Goal: Information Seeking & Learning: Learn about a topic

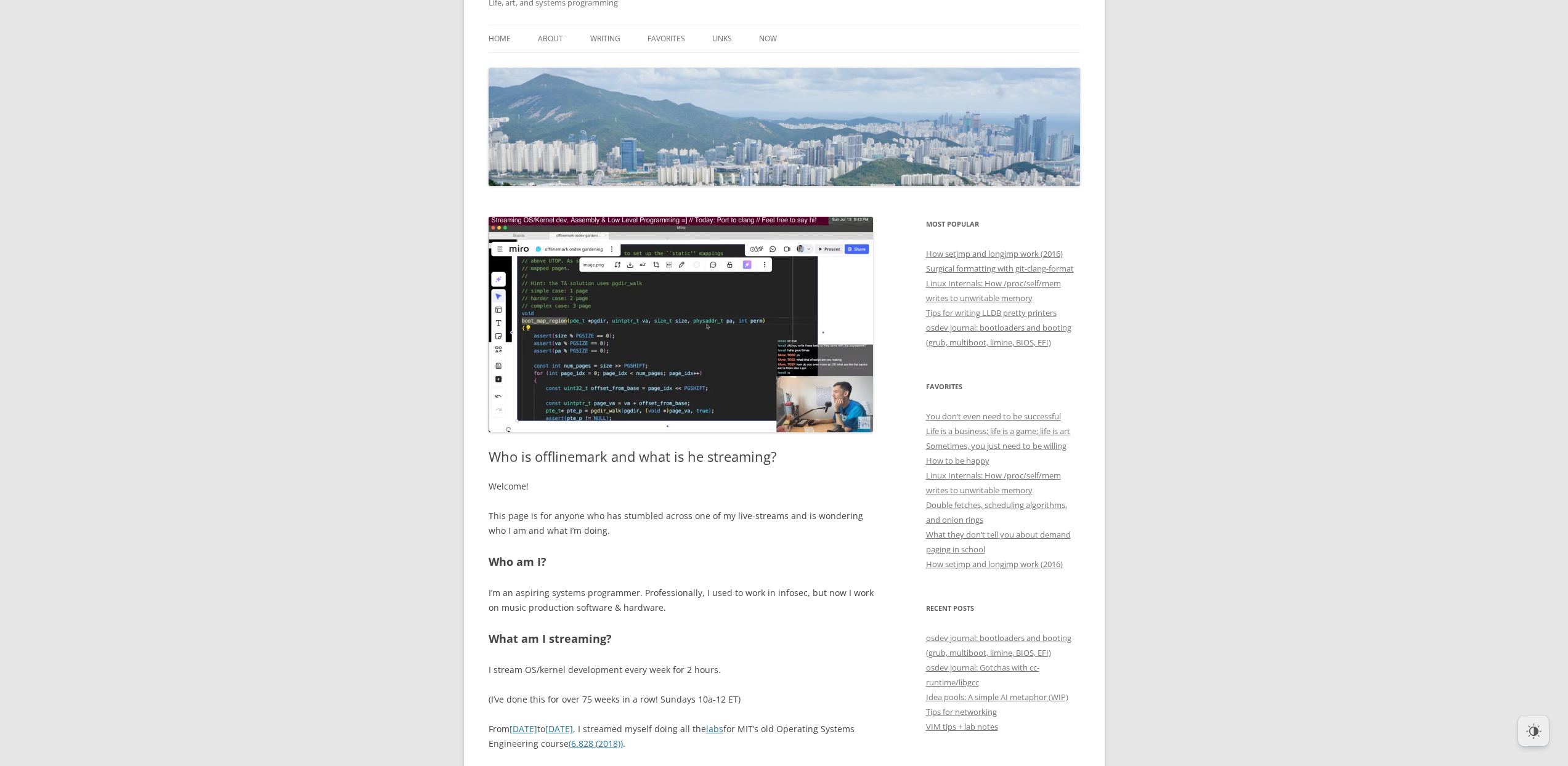
scroll to position [100, 0]
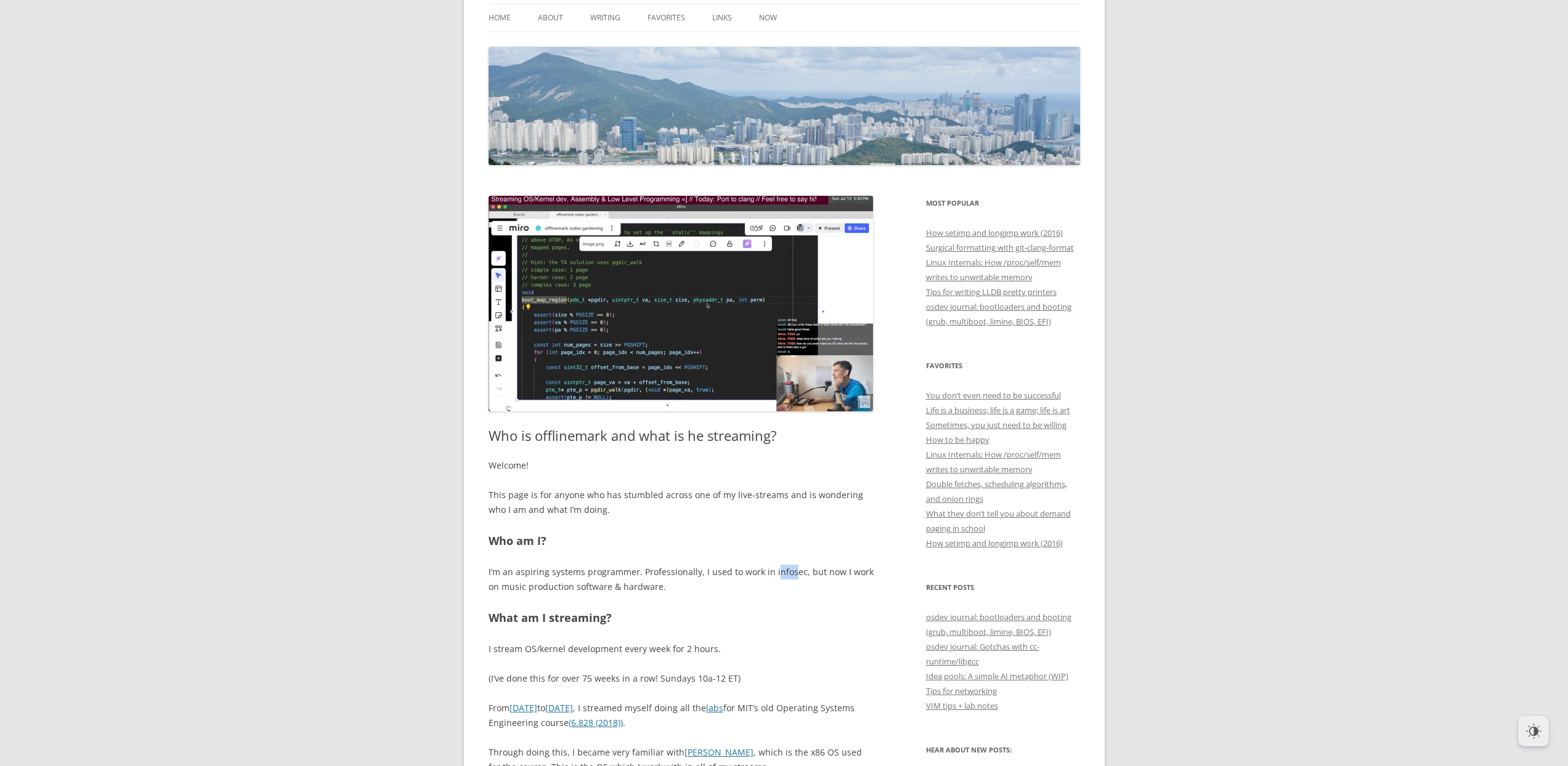
drag, startPoint x: 770, startPoint y: 572, endPoint x: 791, endPoint y: 575, distance: 21.2
click at [791, 575] on p "I’m an aspiring systems programmer. Professionally, I used to work in infosec, …" at bounding box center [681, 579] width 385 height 29
click at [786, 573] on p "I’m an aspiring systems programmer. Professionally, I used to work in infosec, …" at bounding box center [681, 579] width 385 height 29
drag, startPoint x: 769, startPoint y: 572, endPoint x: 797, endPoint y: 575, distance: 28.2
click at [797, 575] on p "I’m an aspiring systems programmer. Professionally, I used to work in infosec, …" at bounding box center [681, 579] width 385 height 29
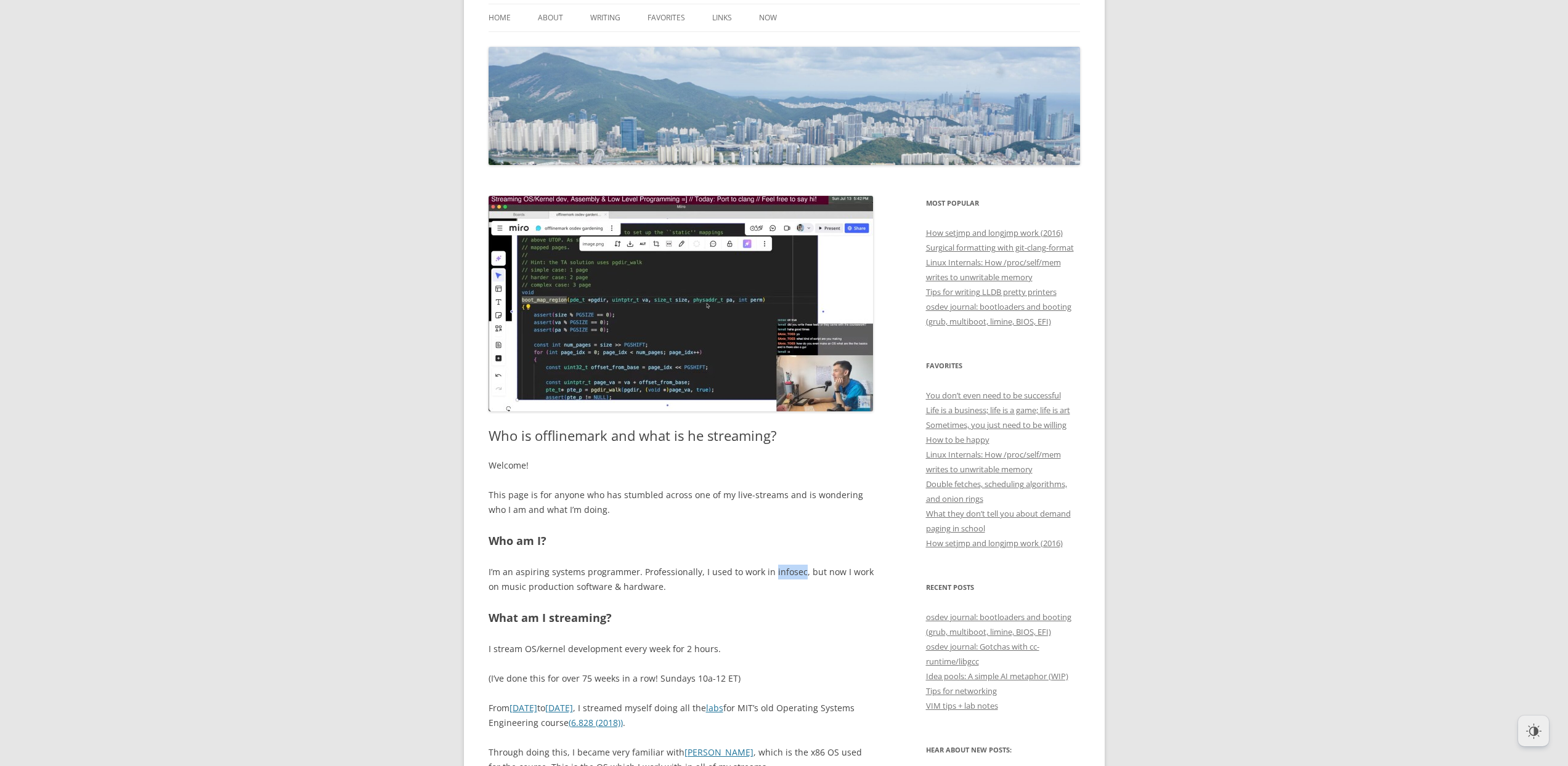
copy p "infosec"
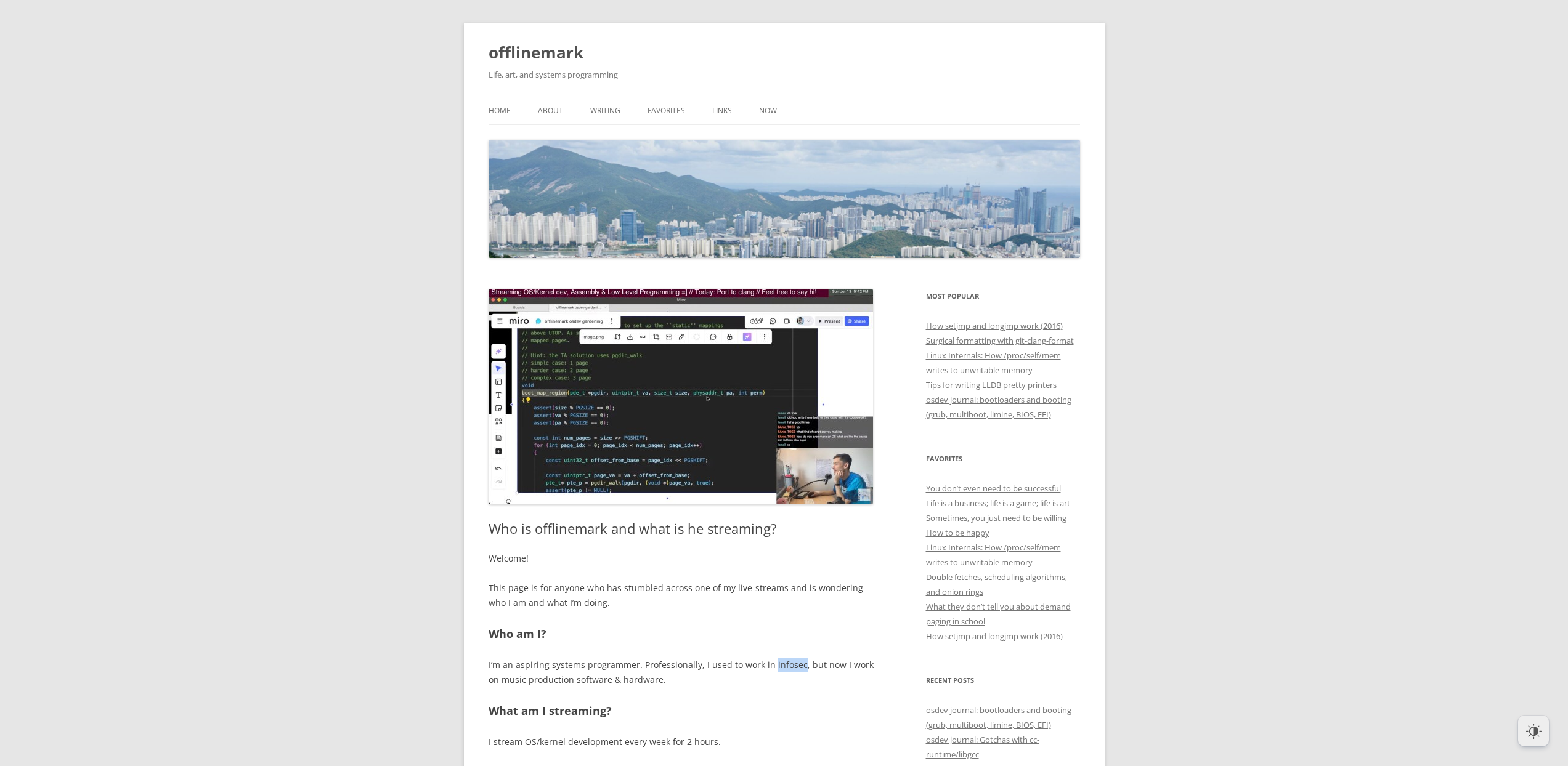
scroll to position [0, 0]
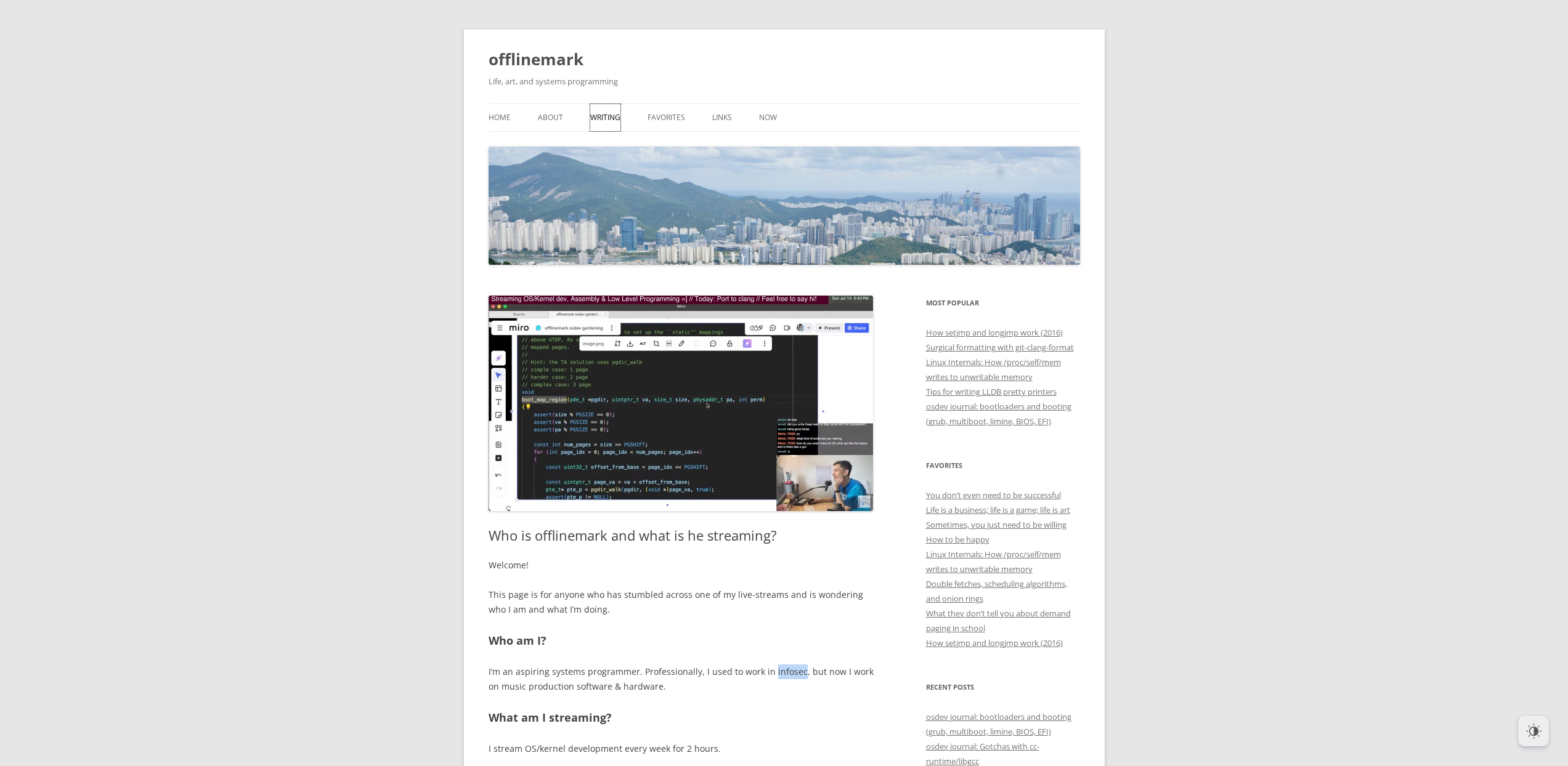
click at [612, 114] on link "Writing" at bounding box center [605, 118] width 30 height 27
click at [547, 121] on link "About" at bounding box center [550, 118] width 25 height 27
click at [524, 123] on ul "Home About Writing Favorites Links Now" at bounding box center [784, 118] width 591 height 29
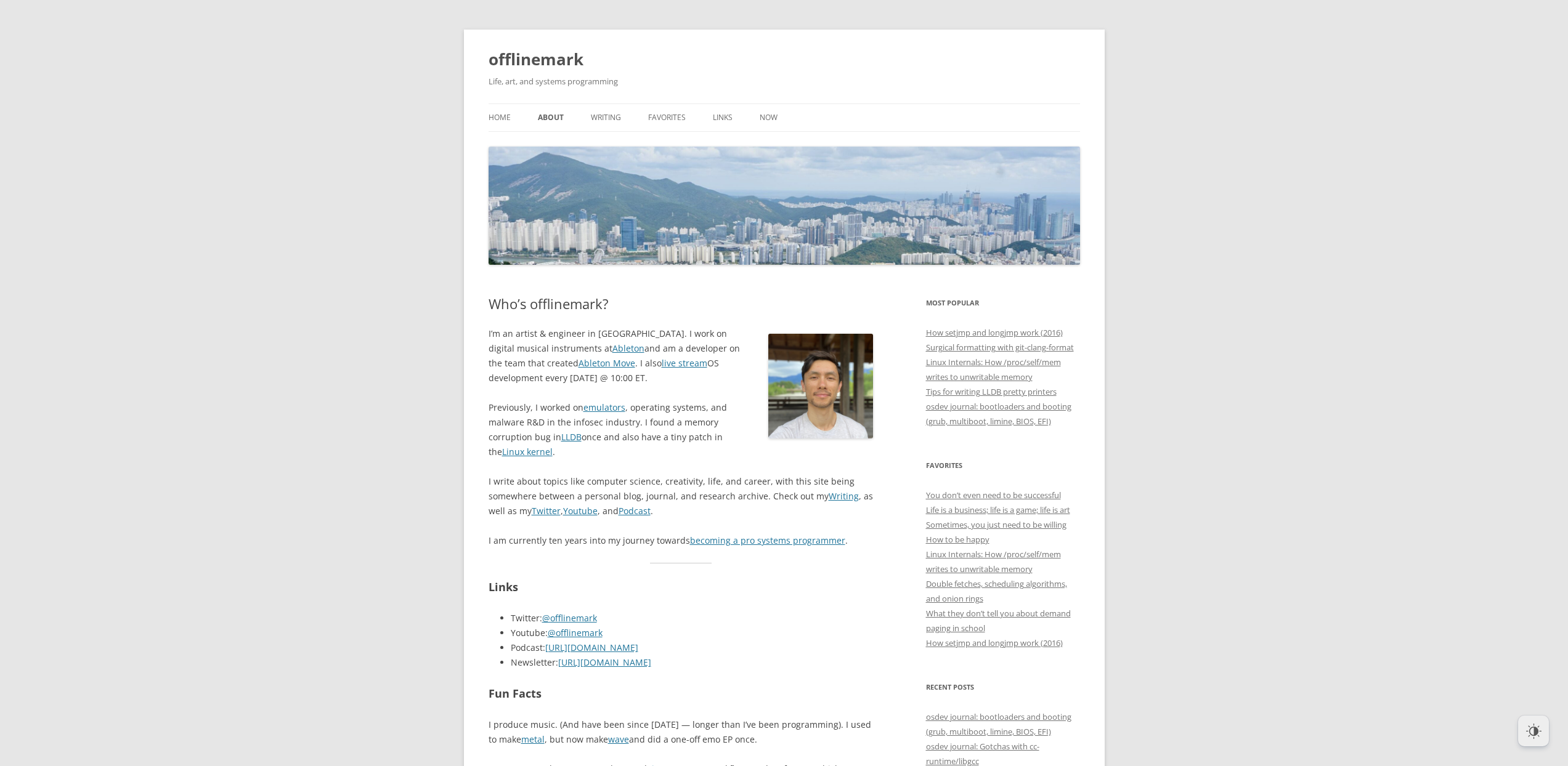
click at [715, 392] on div "I’m an artist & engineer in Berlin. I work on digital musical instruments at Ab…" at bounding box center [681, 437] width 385 height 221
click at [627, 374] on p "I’m an artist & engineer in Berlin. I work on digital musical instruments at Ab…" at bounding box center [681, 356] width 385 height 59
click at [709, 465] on div "I’m an artist & engineer in Berlin. I work on digital musical instruments at Ab…" at bounding box center [681, 437] width 385 height 221
click at [687, 438] on p "Previously, I worked on emulators , operating systems, and malware R&D in the i…" at bounding box center [681, 430] width 385 height 59
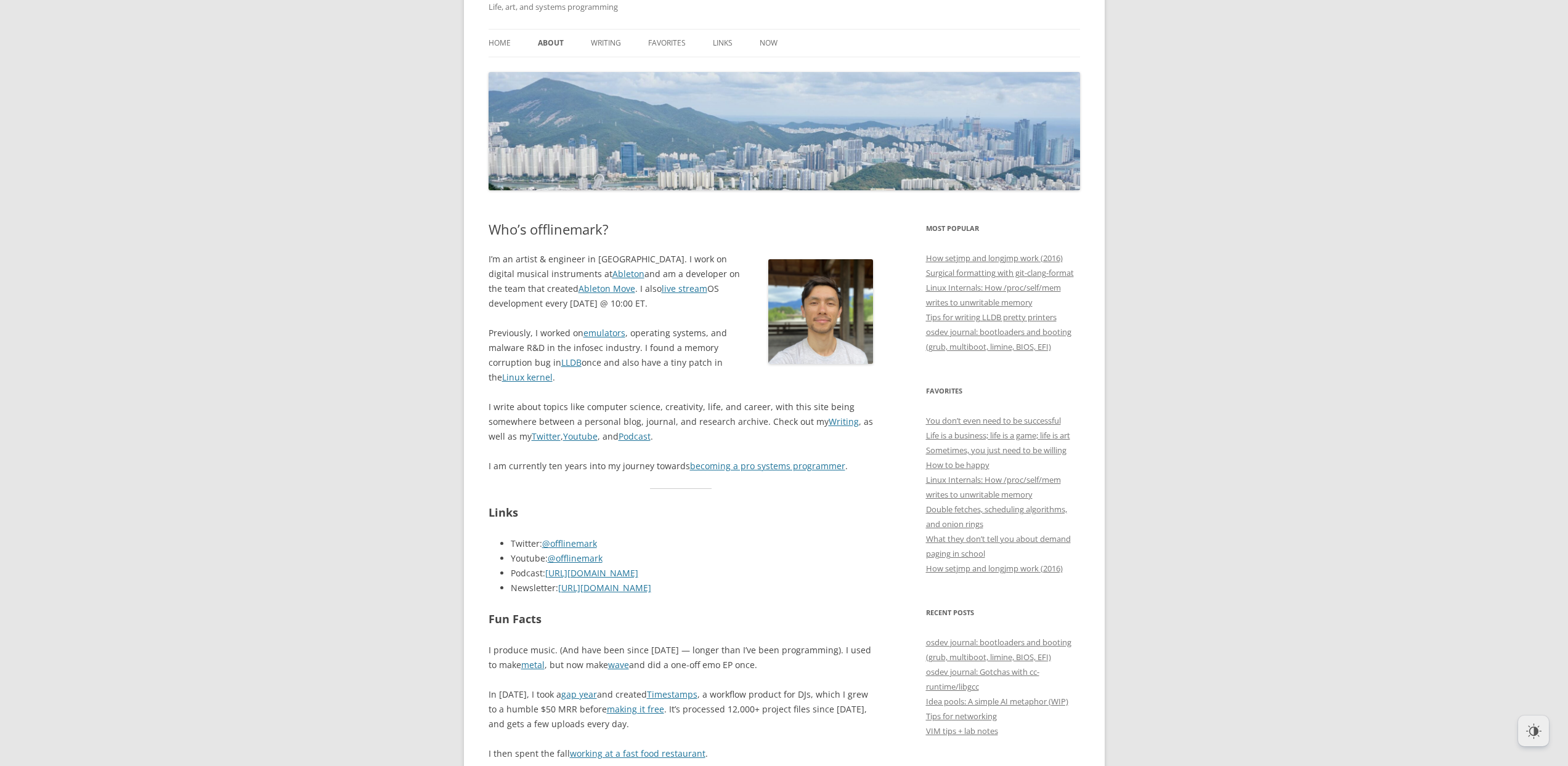
scroll to position [76, 0]
click at [800, 535] on li "Twitter: @offlinemark" at bounding box center [692, 543] width 363 height 15
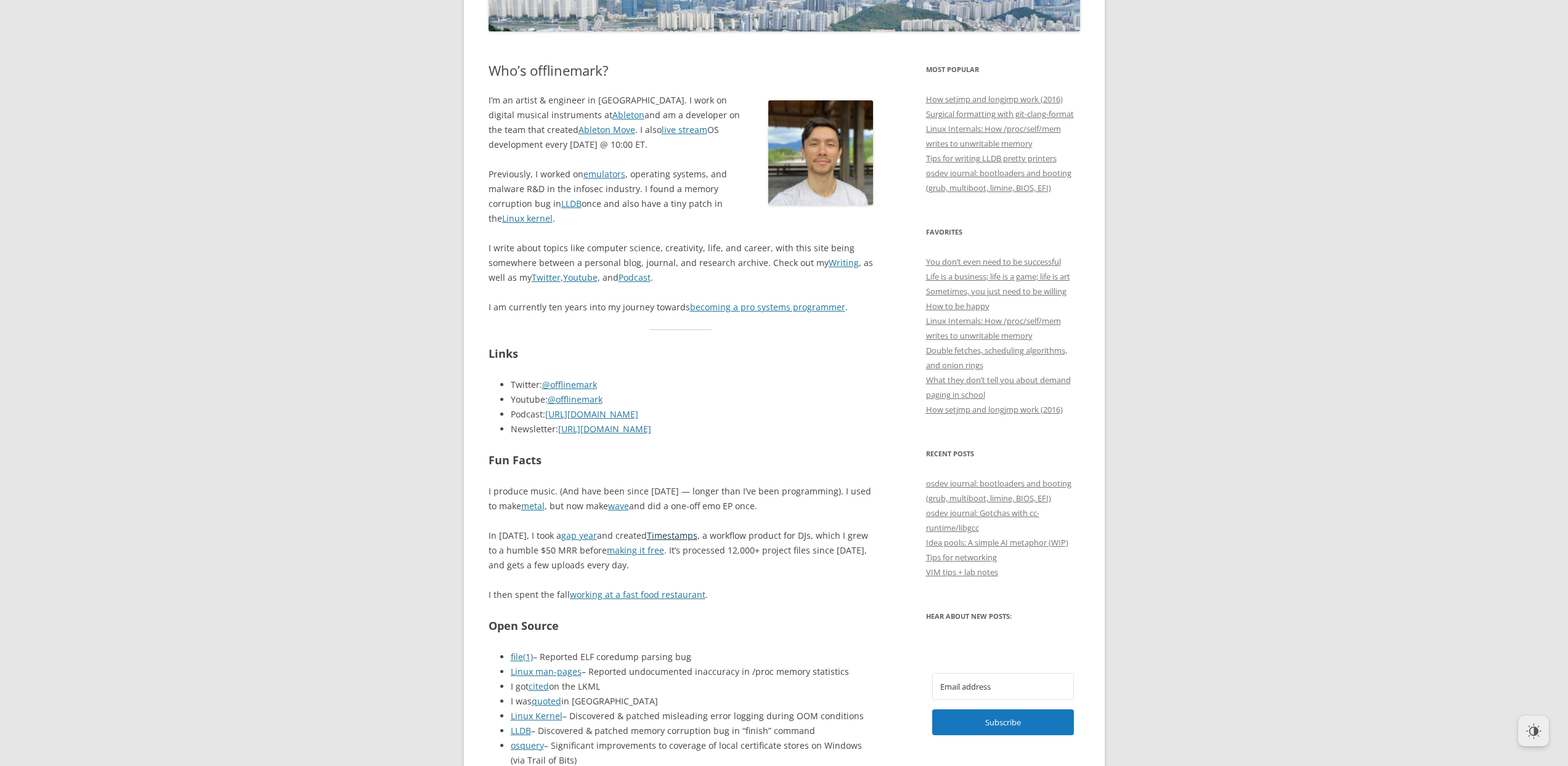
scroll to position [253, 0]
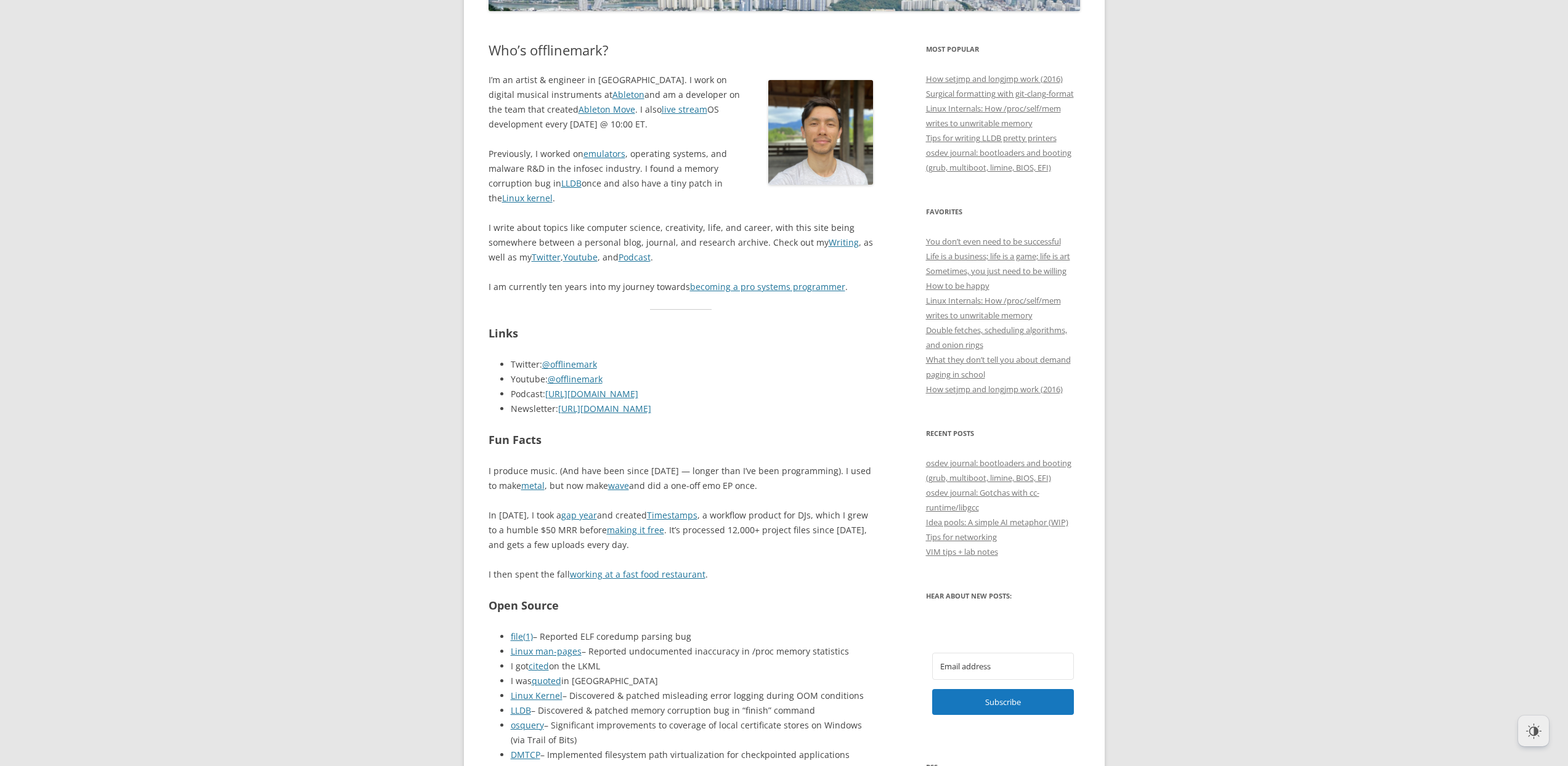
drag, startPoint x: 1147, startPoint y: 375, endPoint x: 1301, endPoint y: 11, distance: 395.2
click at [684, 550] on p "In 2020, I took a gap year and created Timestamps , a workflow product for DJs,…" at bounding box center [681, 530] width 385 height 44
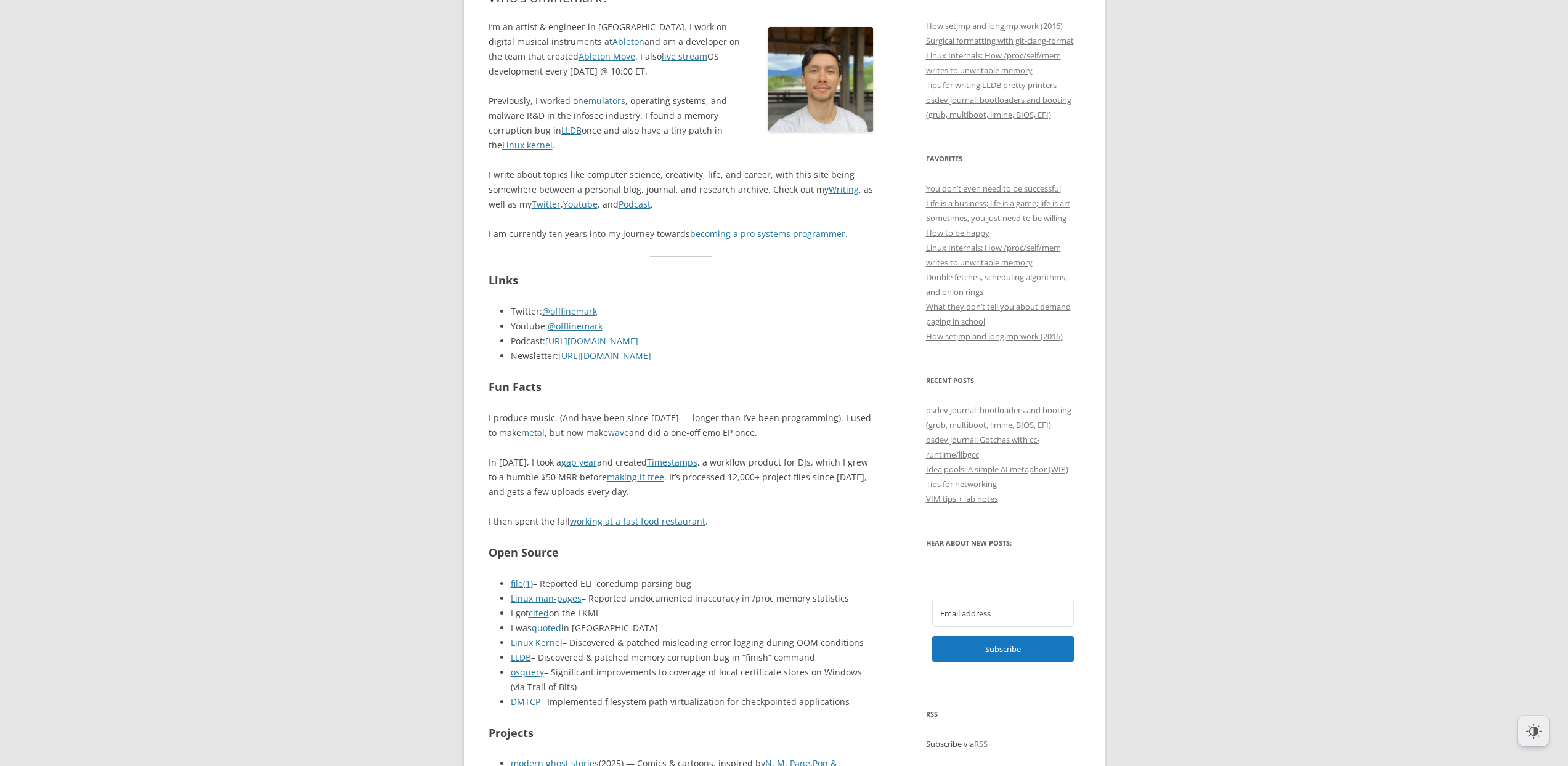
scroll to position [316, 0]
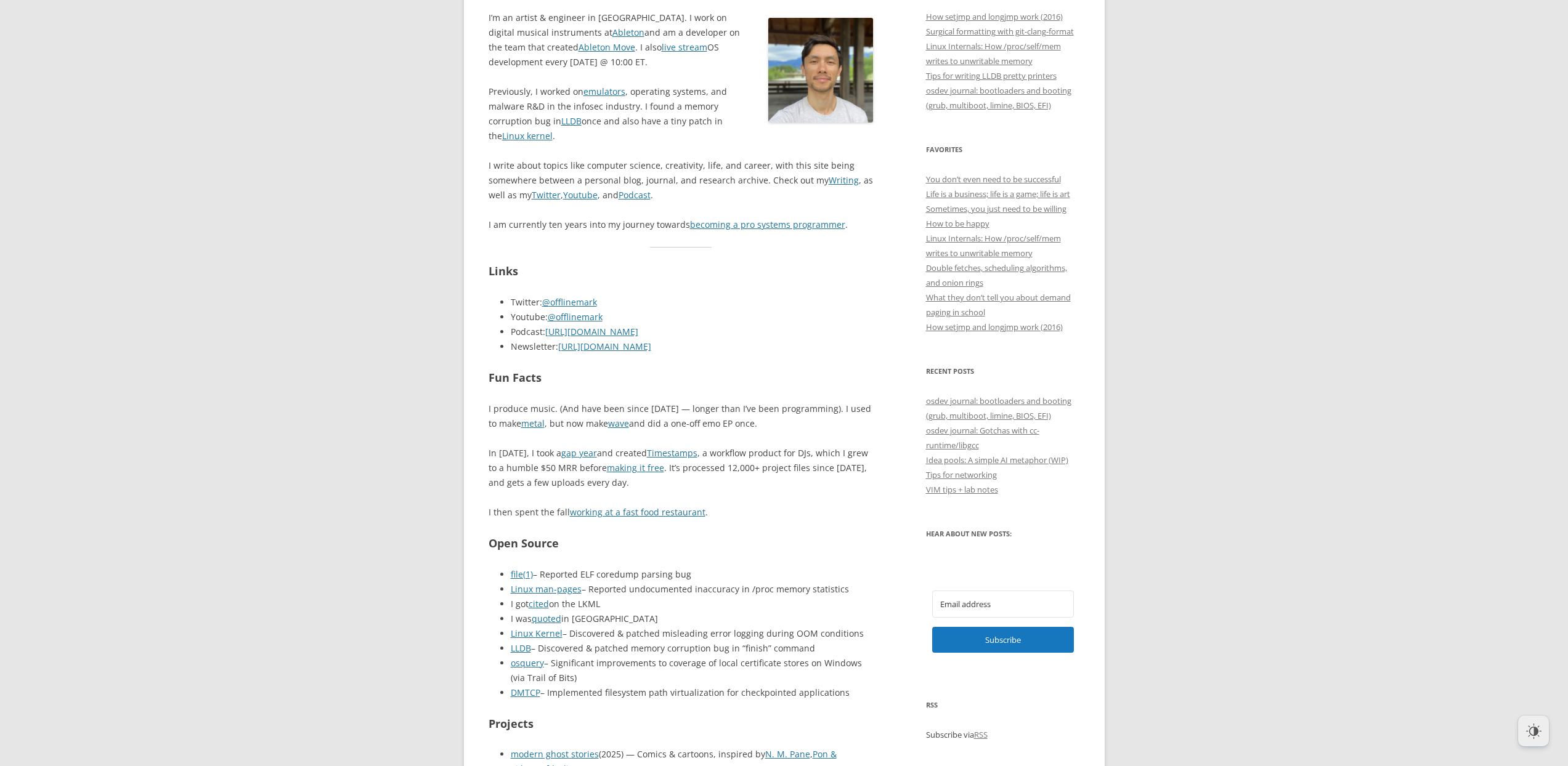
drag, startPoint x: 679, startPoint y: 511, endPoint x: 704, endPoint y: 489, distance: 33.3
click at [769, 540] on h2 "Open Source" at bounding box center [681, 543] width 385 height 18
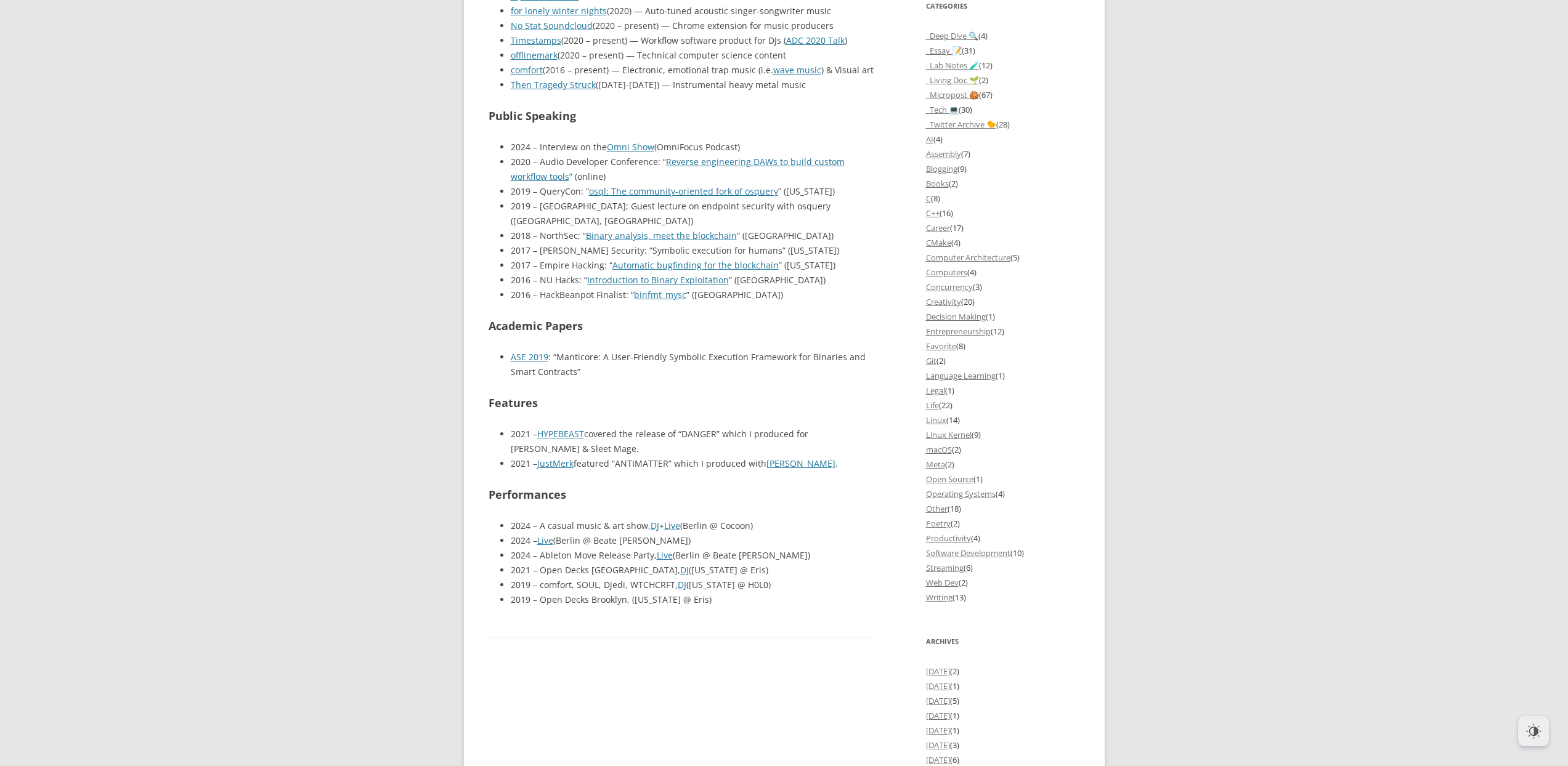
scroll to position [1135, 0]
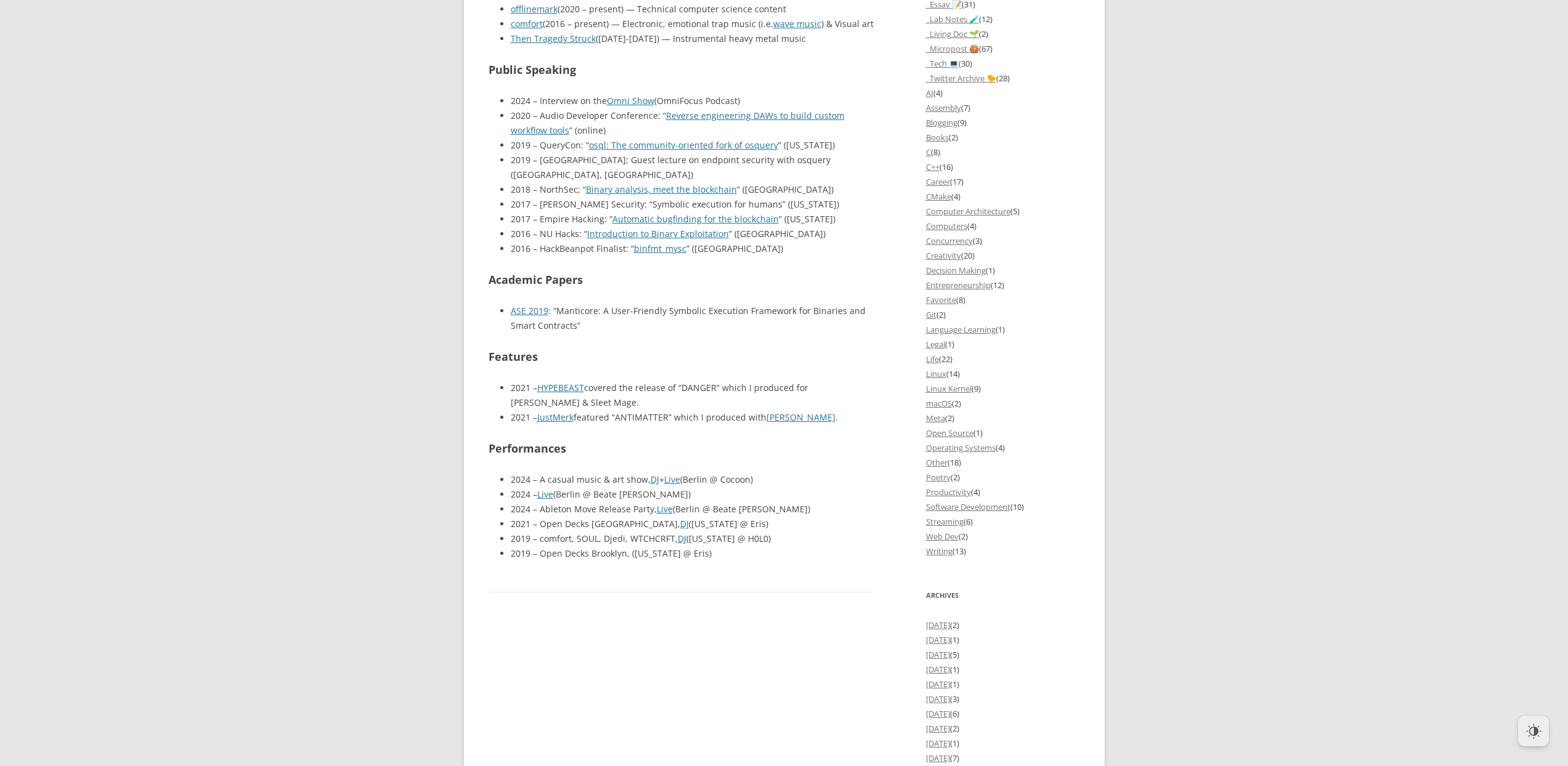
click at [789, 531] on li "2019 – comfort, SOUL, Djedi, WTCHCRFT, DJ (New York @ H0L0)" at bounding box center [692, 538] width 363 height 15
click at [864, 440] on h2 "Performances" at bounding box center [681, 448] width 385 height 18
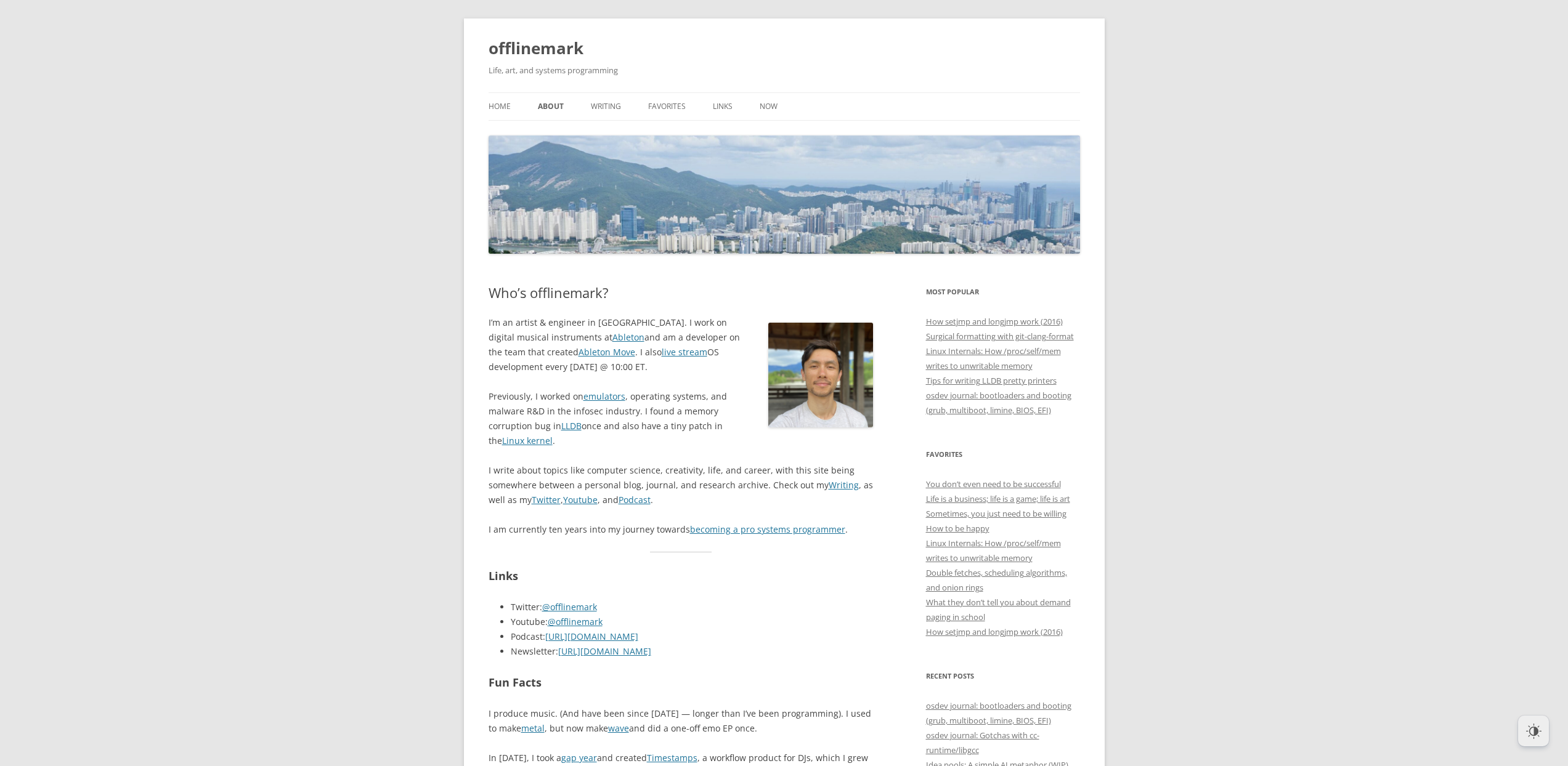
scroll to position [0, 0]
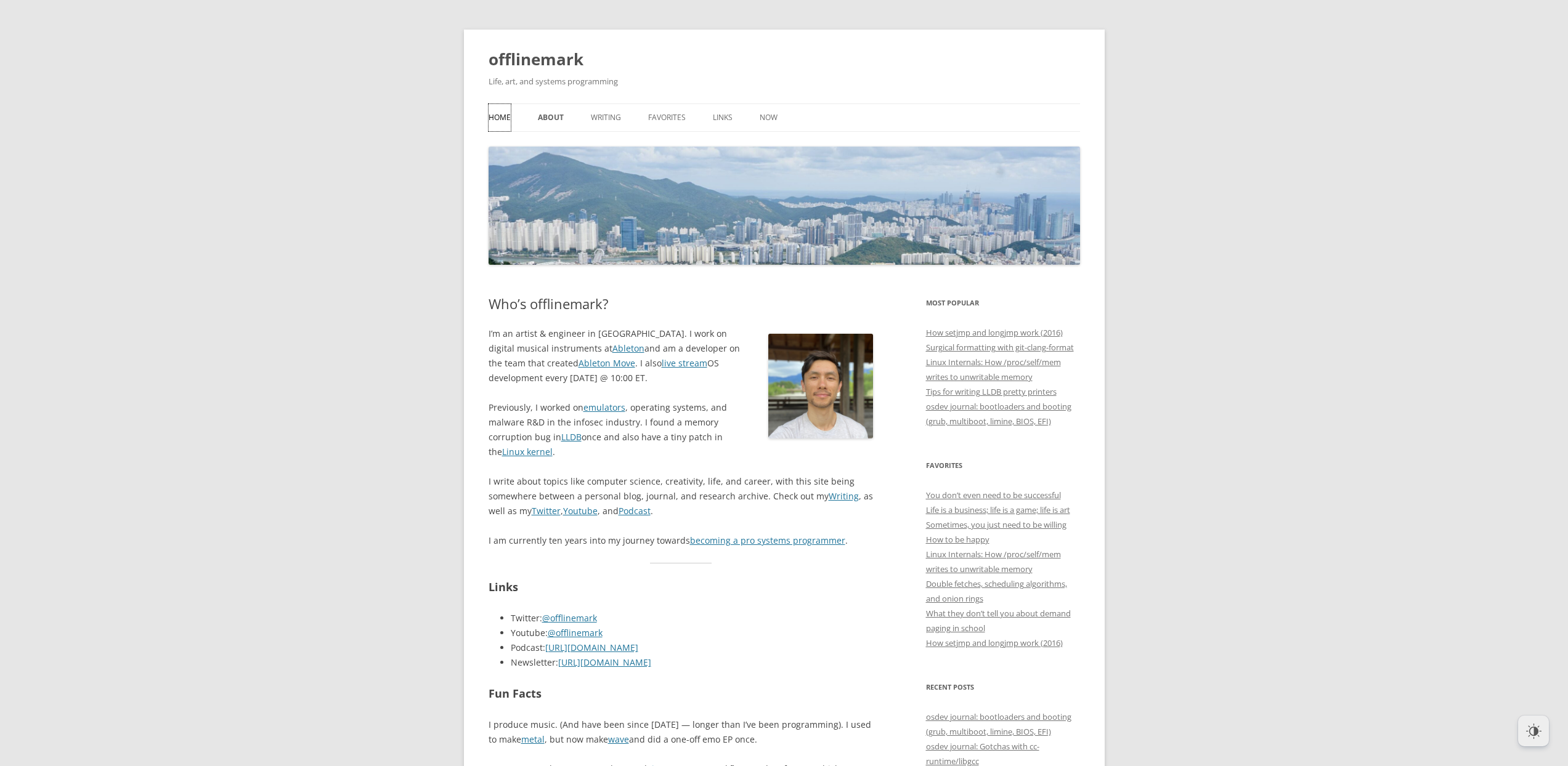
click at [499, 116] on link "Home" at bounding box center [499, 118] width 22 height 27
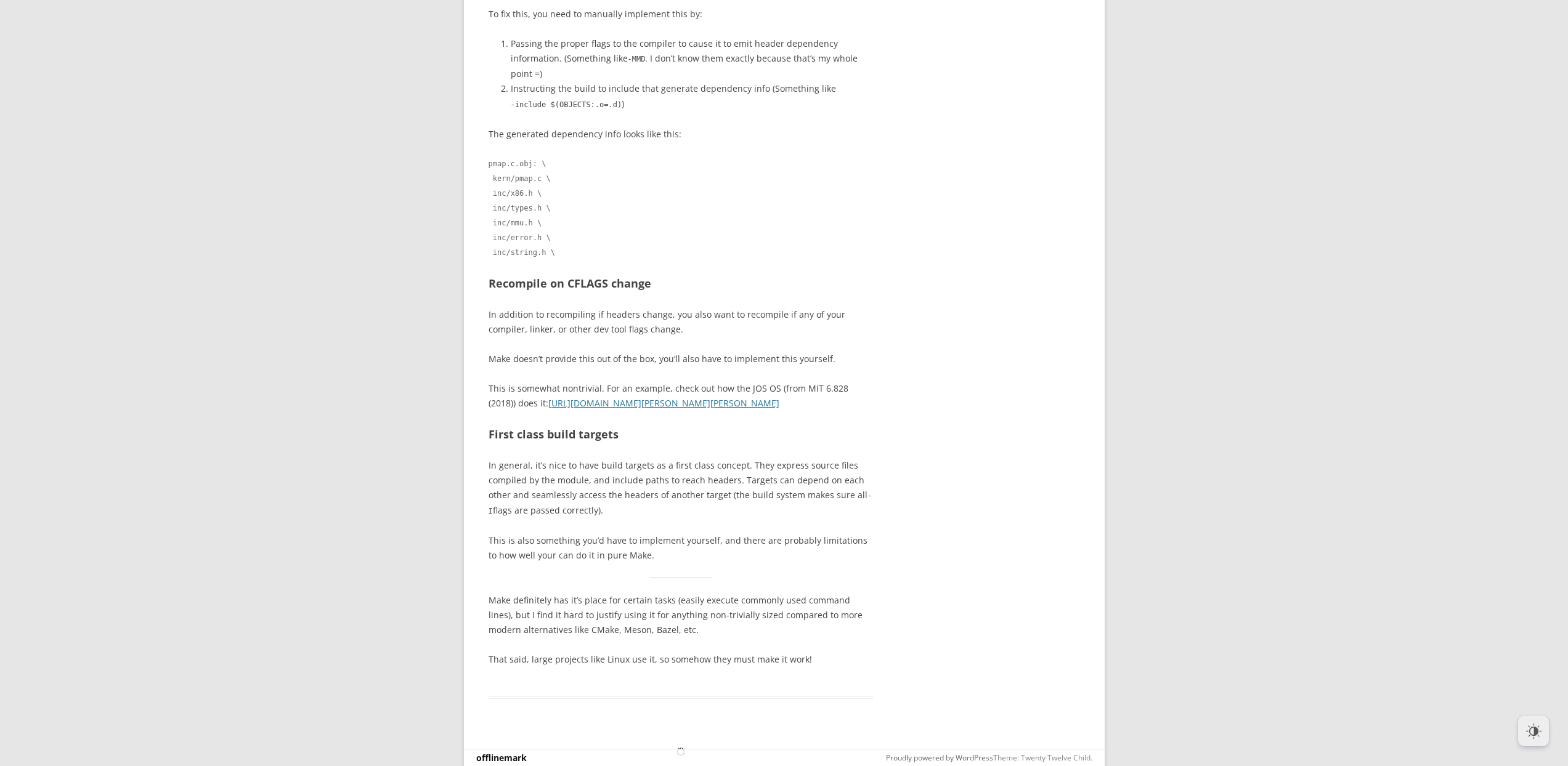
scroll to position [11895, 0]
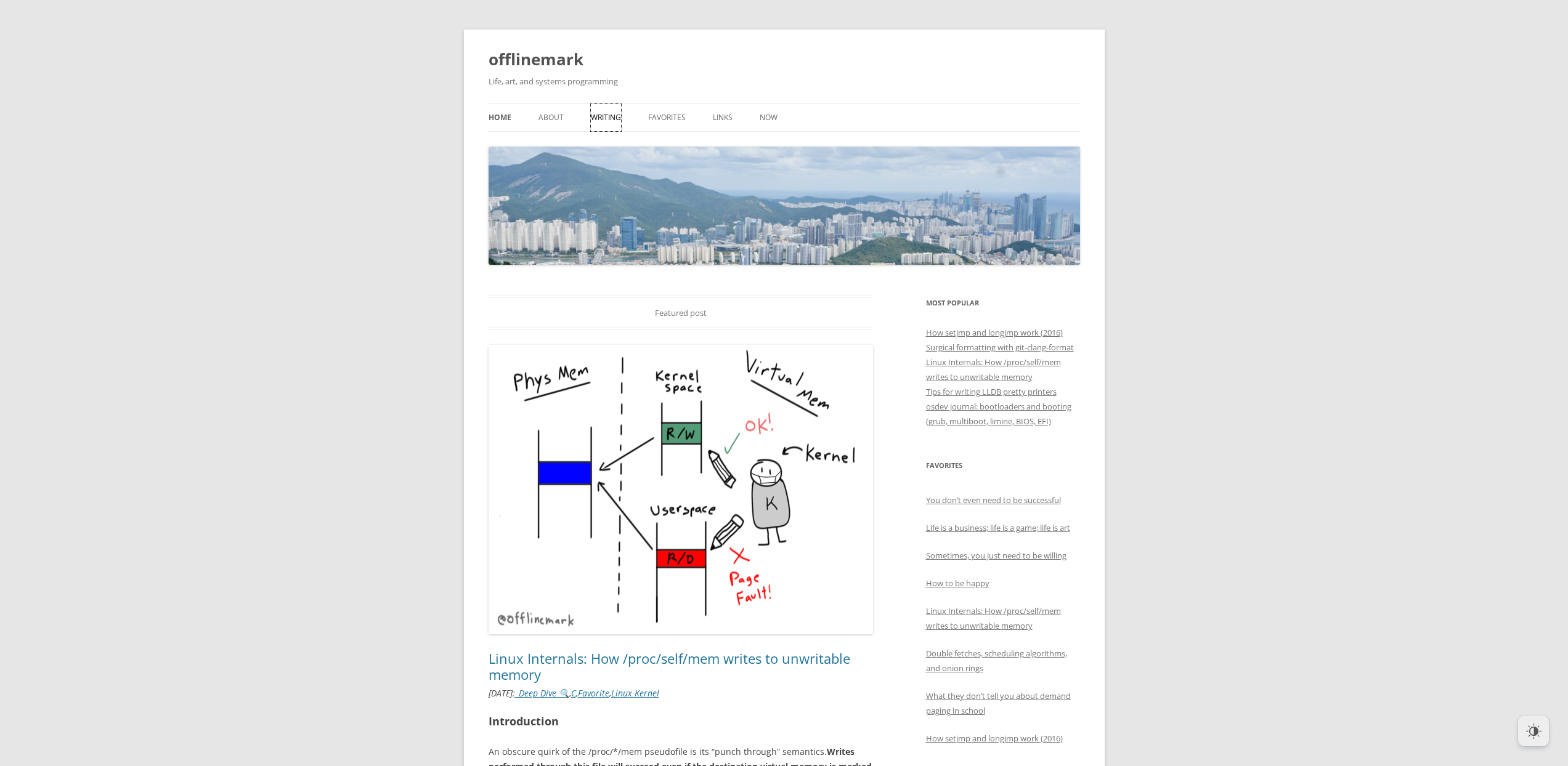
click at [597, 119] on link "Writing" at bounding box center [606, 118] width 30 height 27
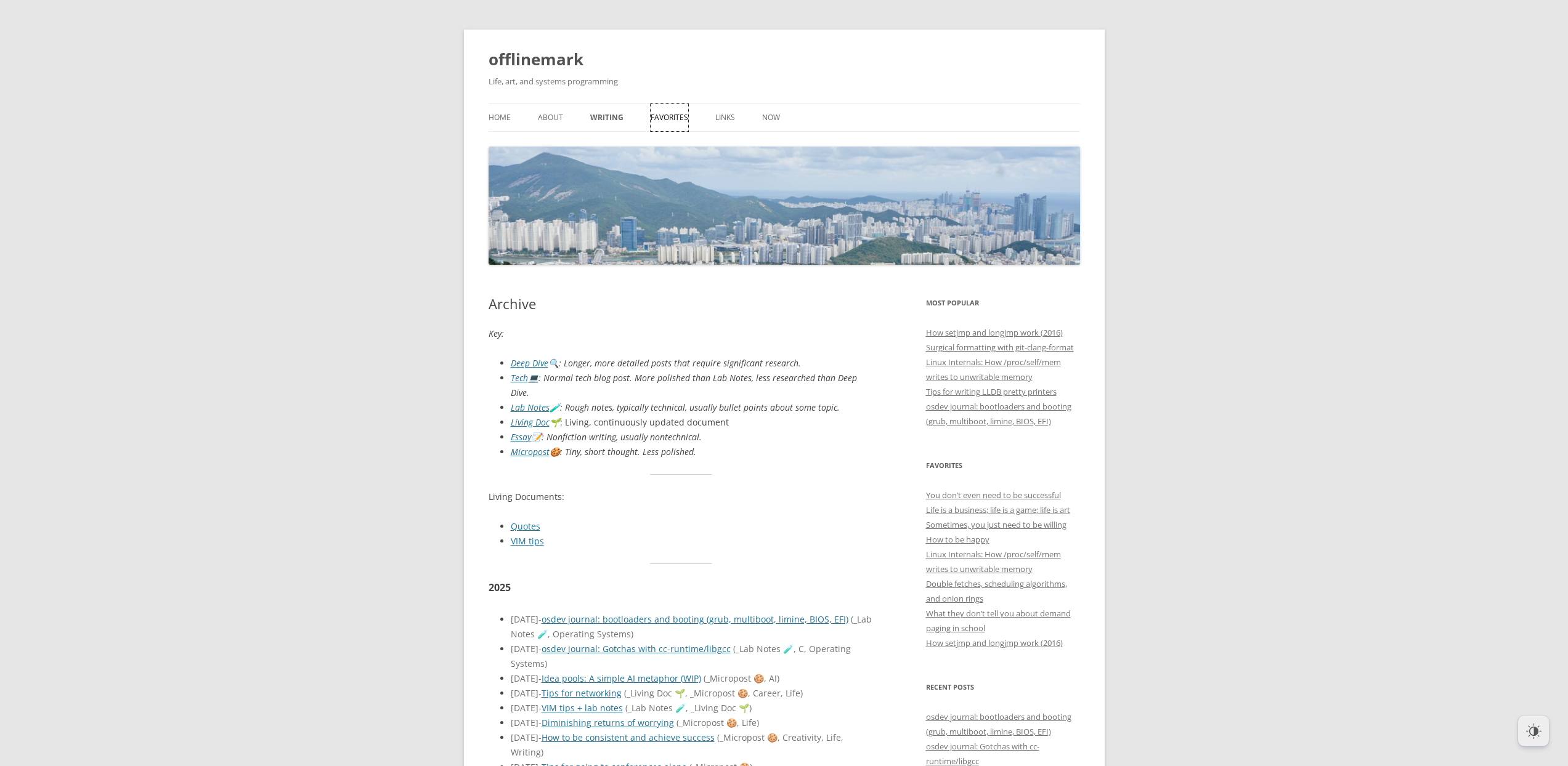
click at [672, 124] on link "Favorites" at bounding box center [669, 118] width 38 height 27
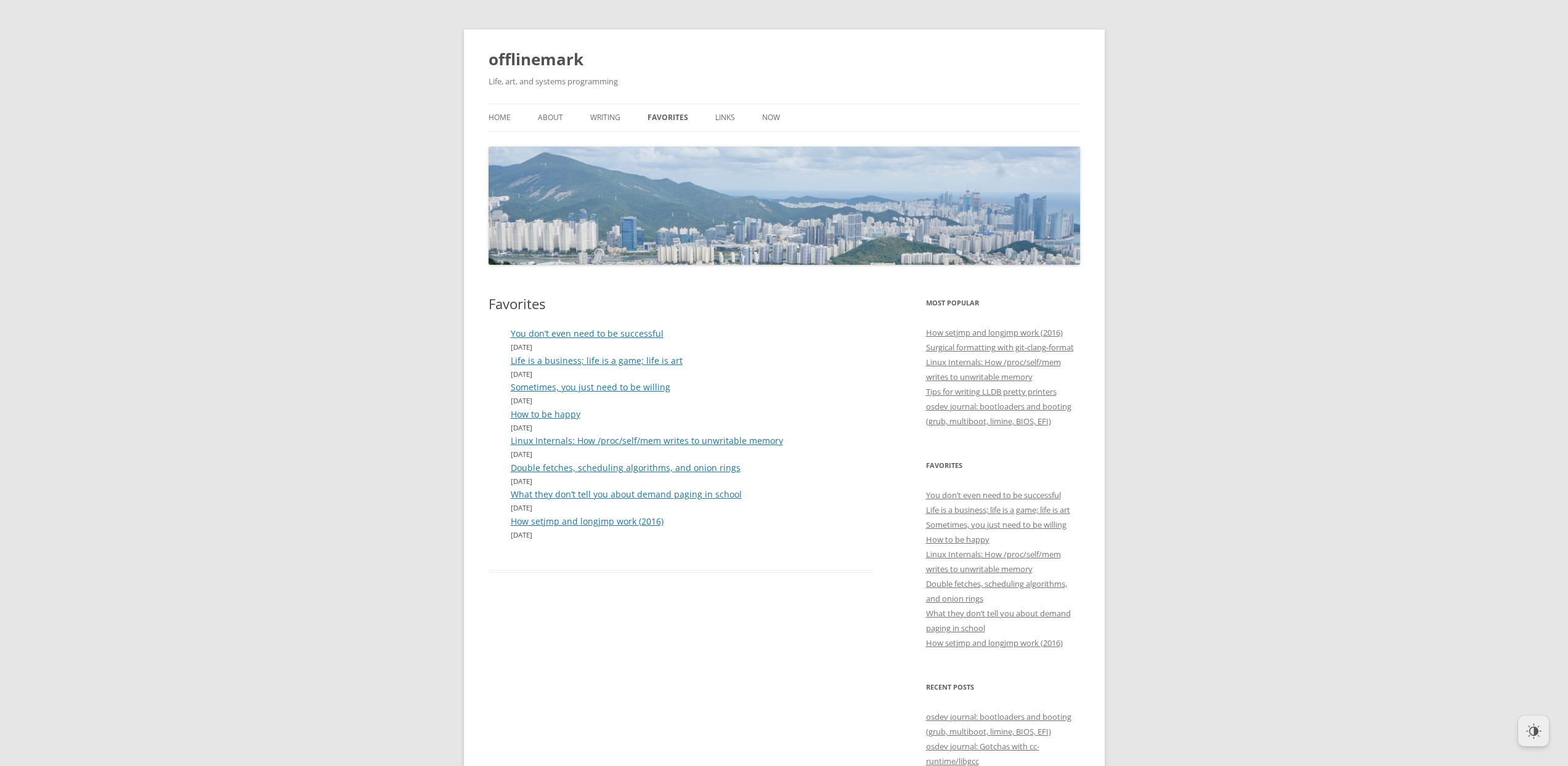
click at [740, 125] on ul "Home About Writing Favorites Links Now" at bounding box center [784, 118] width 591 height 29
click at [724, 116] on link "Links" at bounding box center [725, 118] width 20 height 27
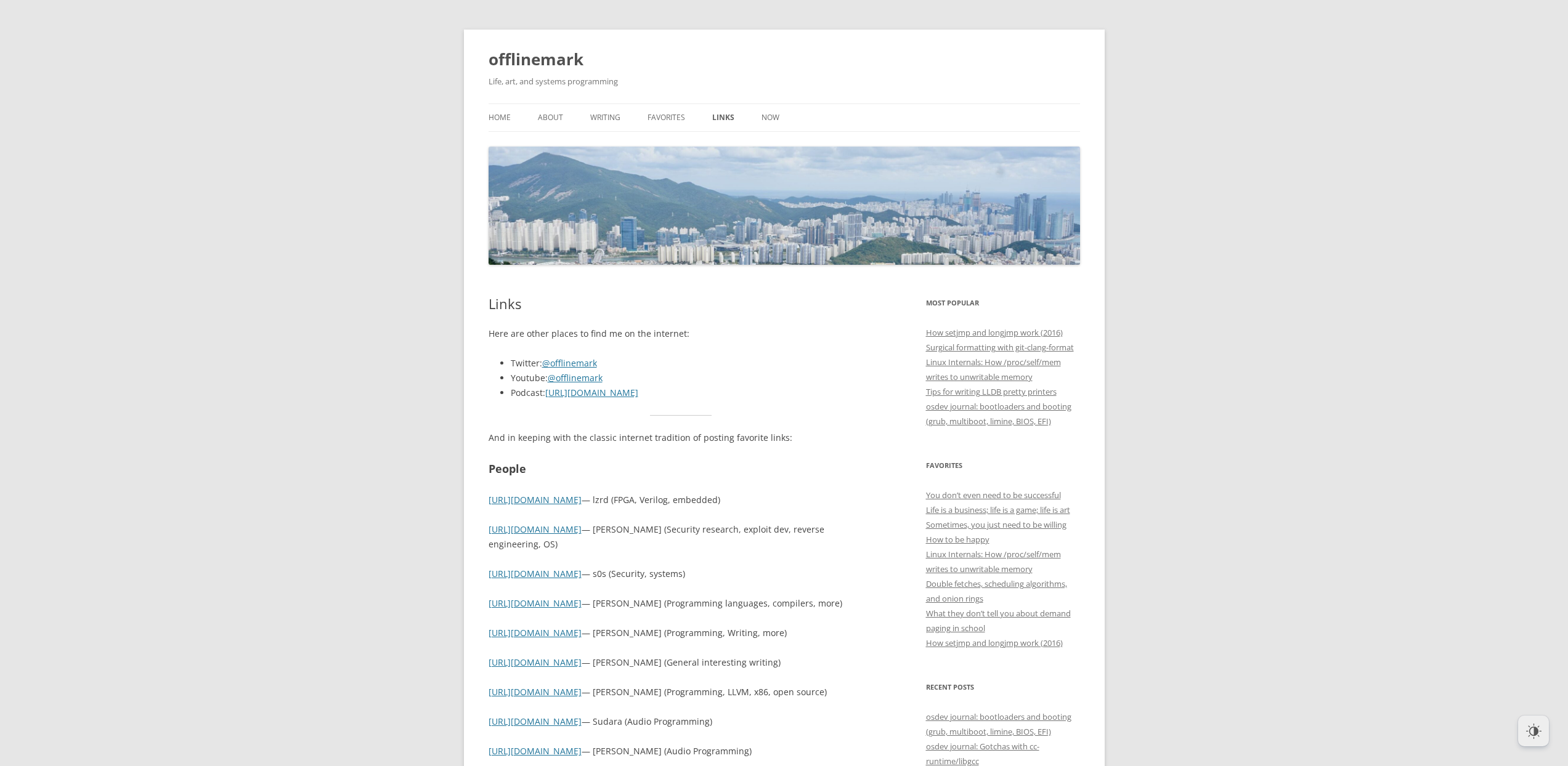
click at [757, 115] on ul "Home About Writing Favorites Links Now" at bounding box center [784, 118] width 591 height 29
click at [766, 123] on link "Now" at bounding box center [770, 118] width 18 height 27
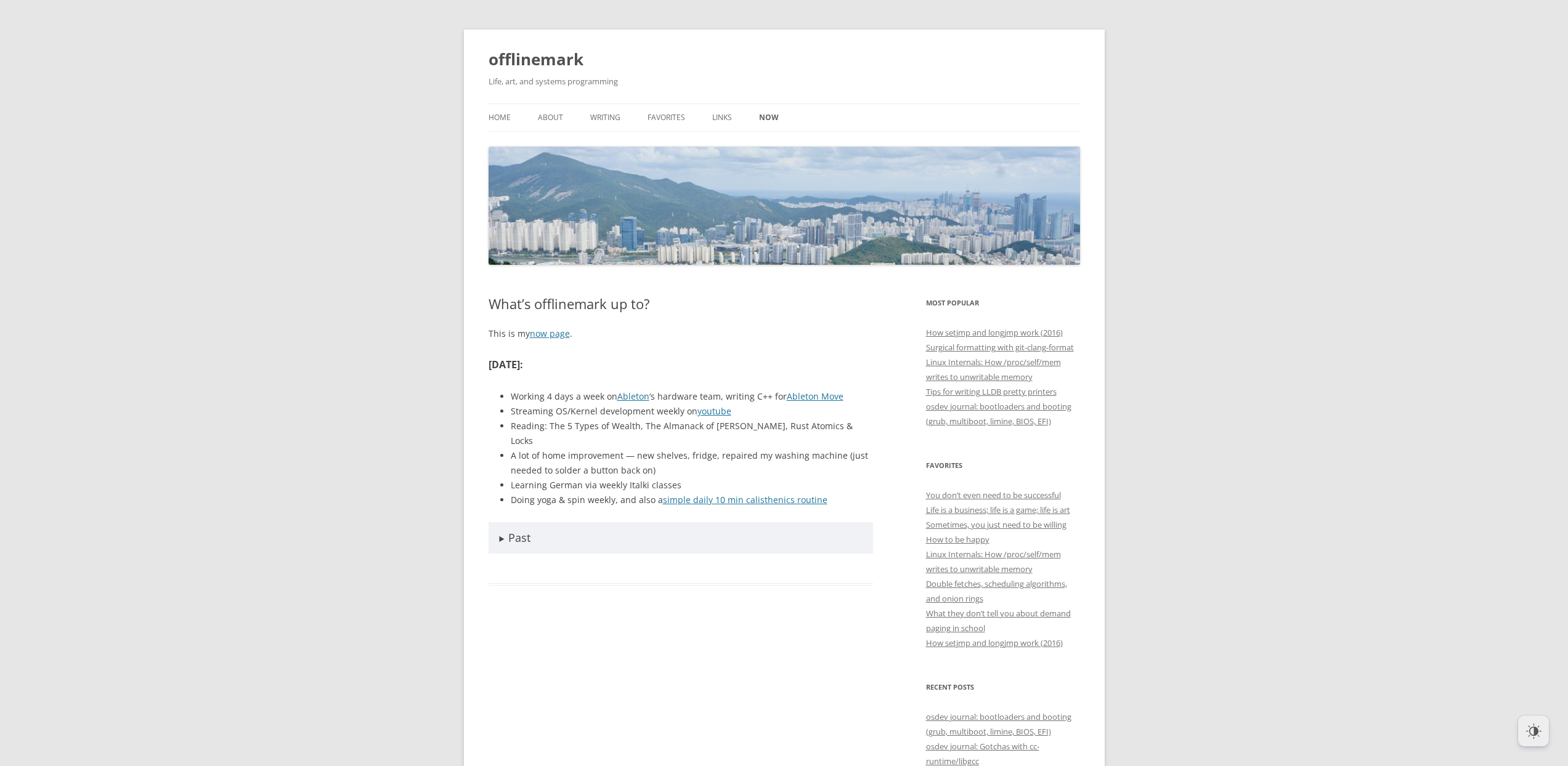
click at [669, 351] on div "This is my now page . March 2025 : Working 4 days a week on Ableton ‘s hardware…" at bounding box center [681, 439] width 385 height 226
click at [496, 522] on summary "Past" at bounding box center [681, 538] width 385 height 31
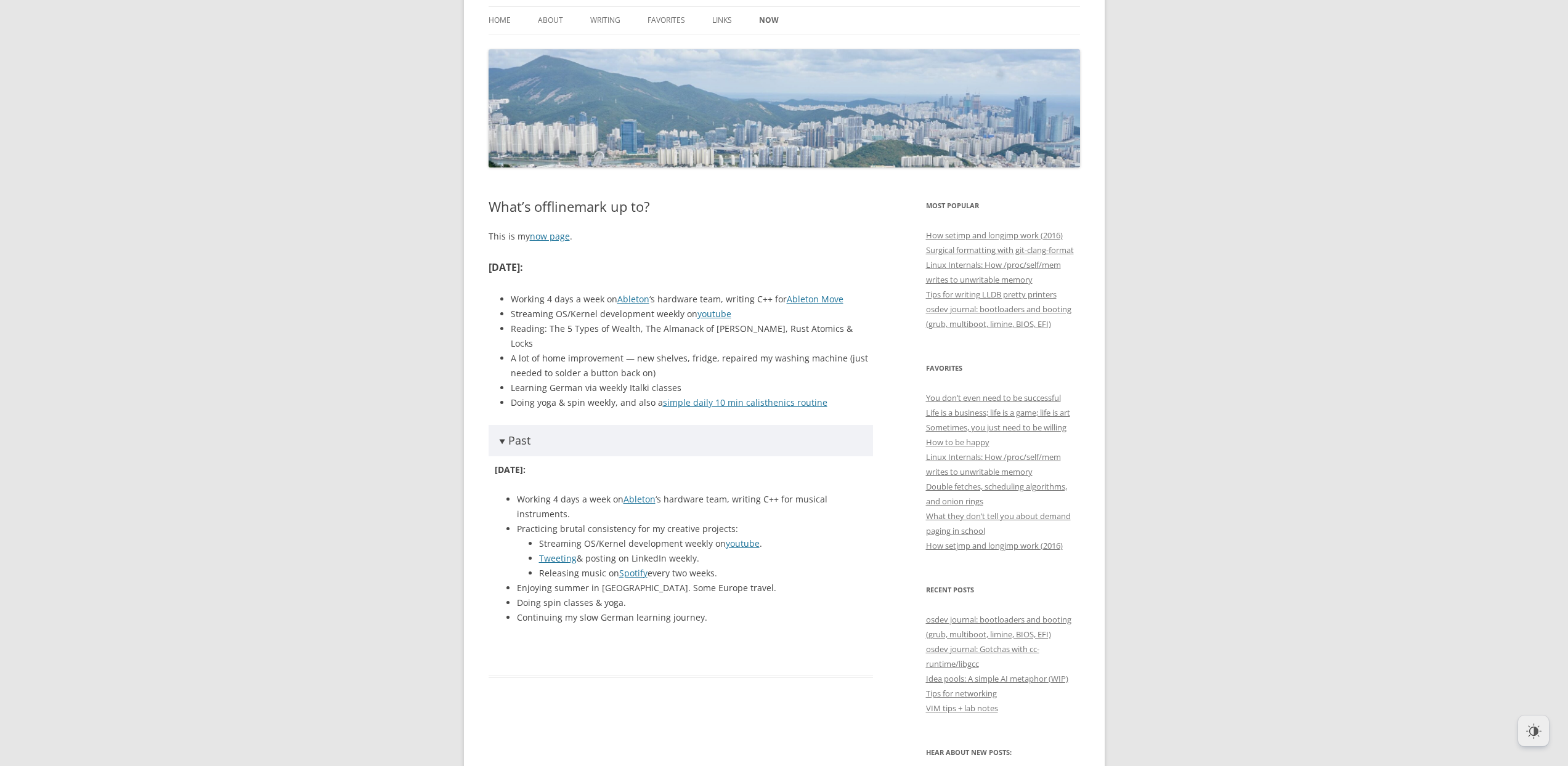
scroll to position [122, 0]
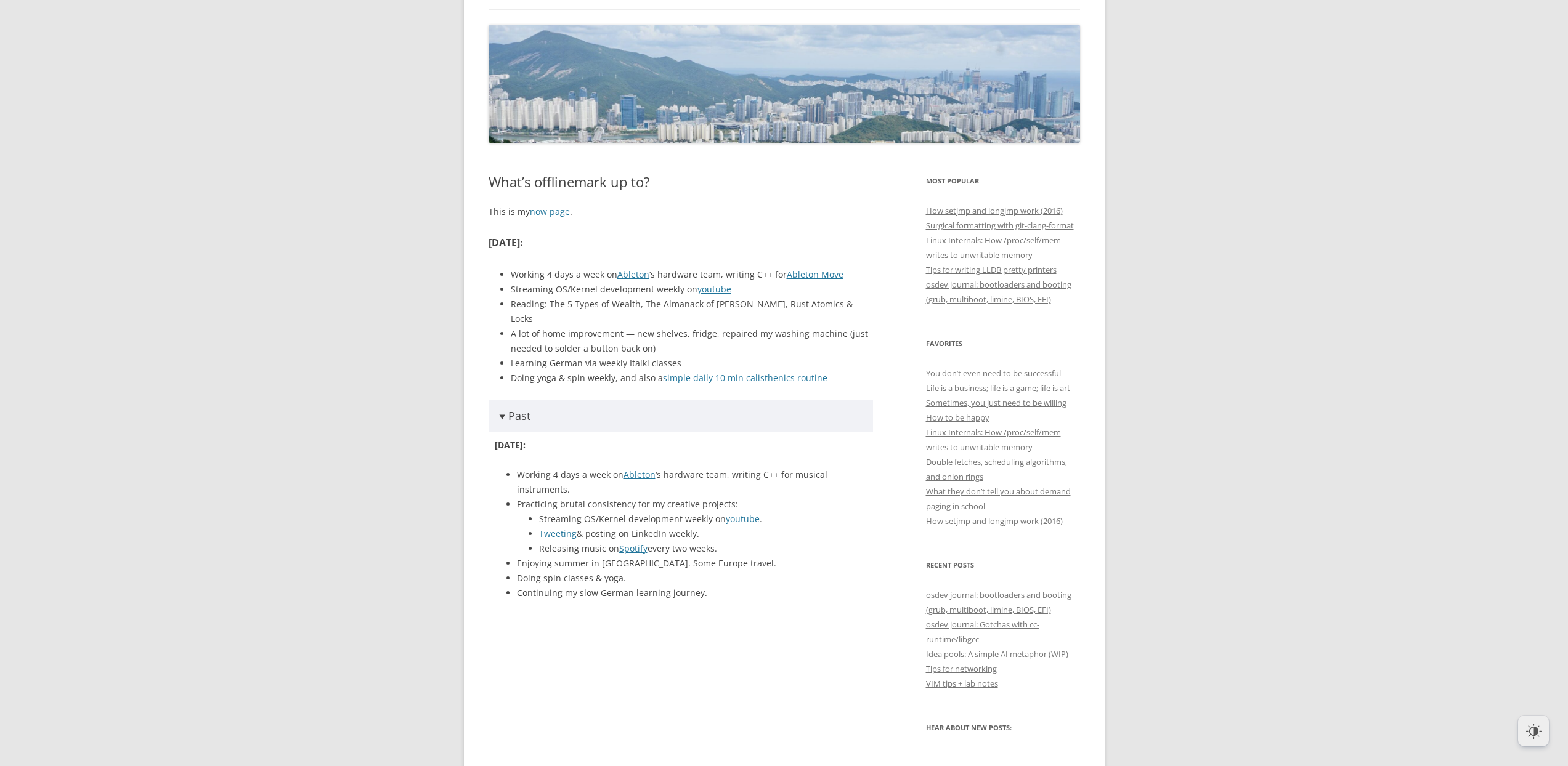
click at [502, 403] on summary "Past" at bounding box center [681, 416] width 385 height 31
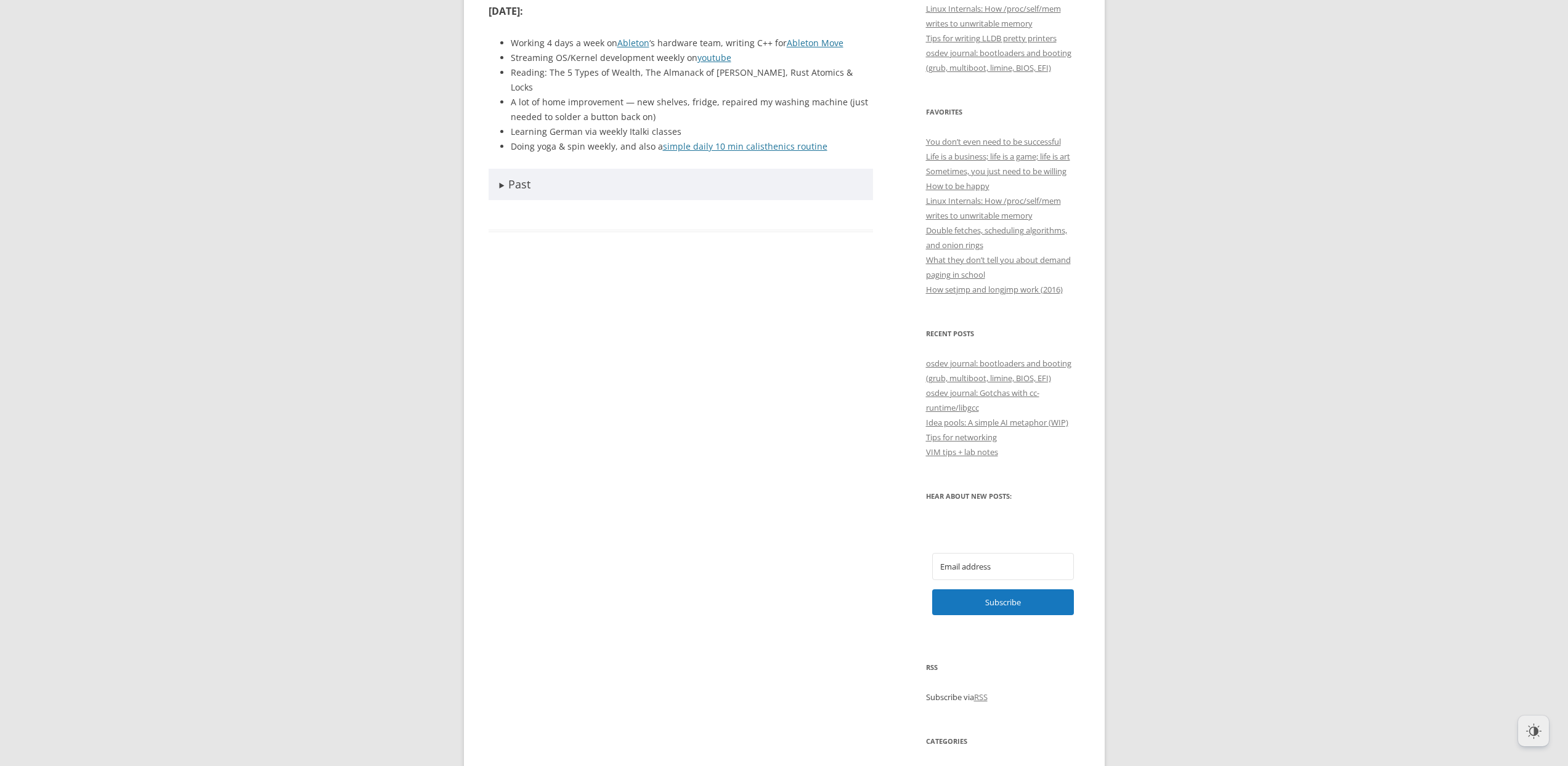
scroll to position [0, 0]
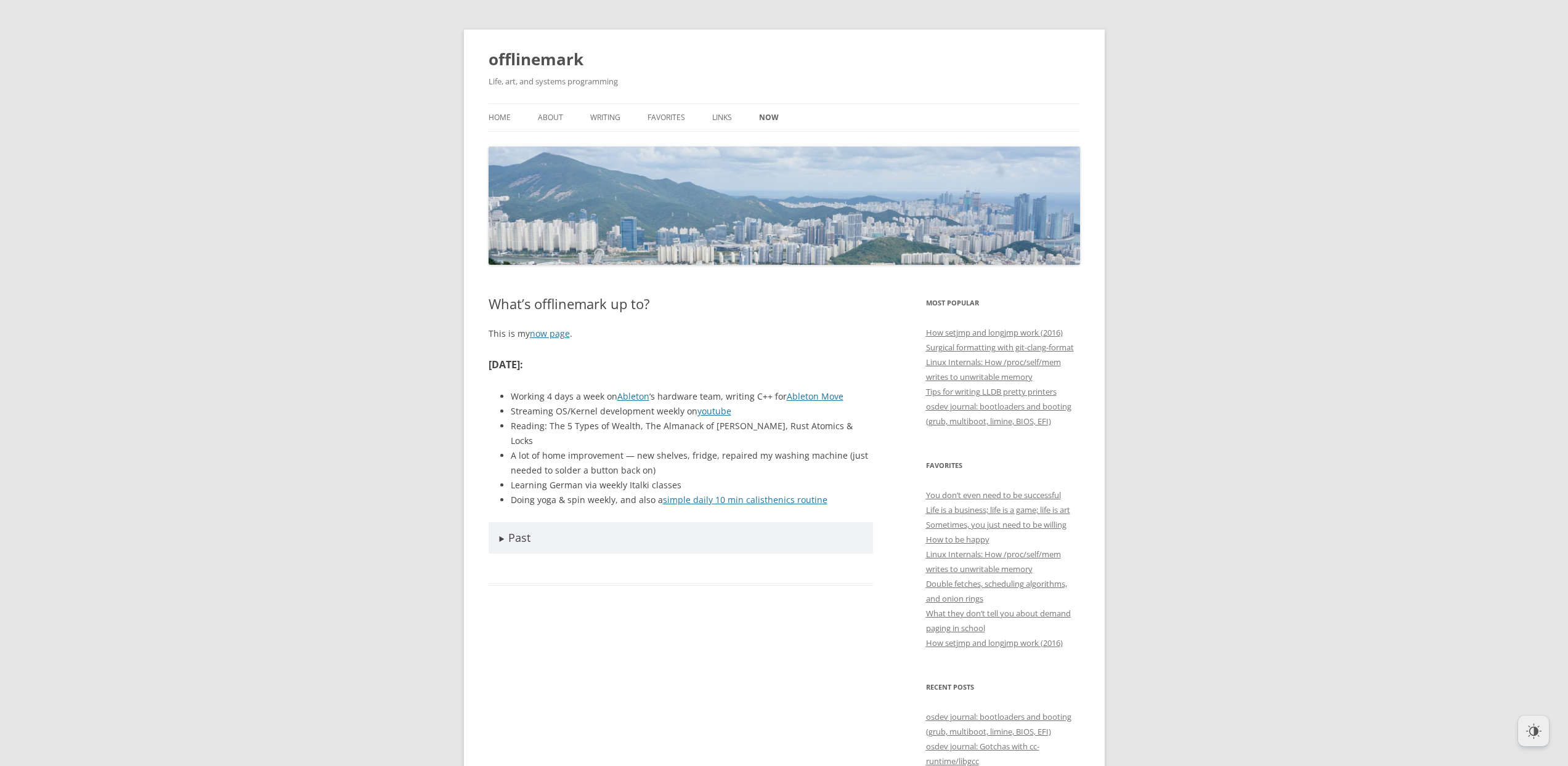
click at [749, 322] on article "What’s offlinemark up to? This is my now page . March 2025 : Working 4 days a w…" at bounding box center [681, 440] width 385 height 290
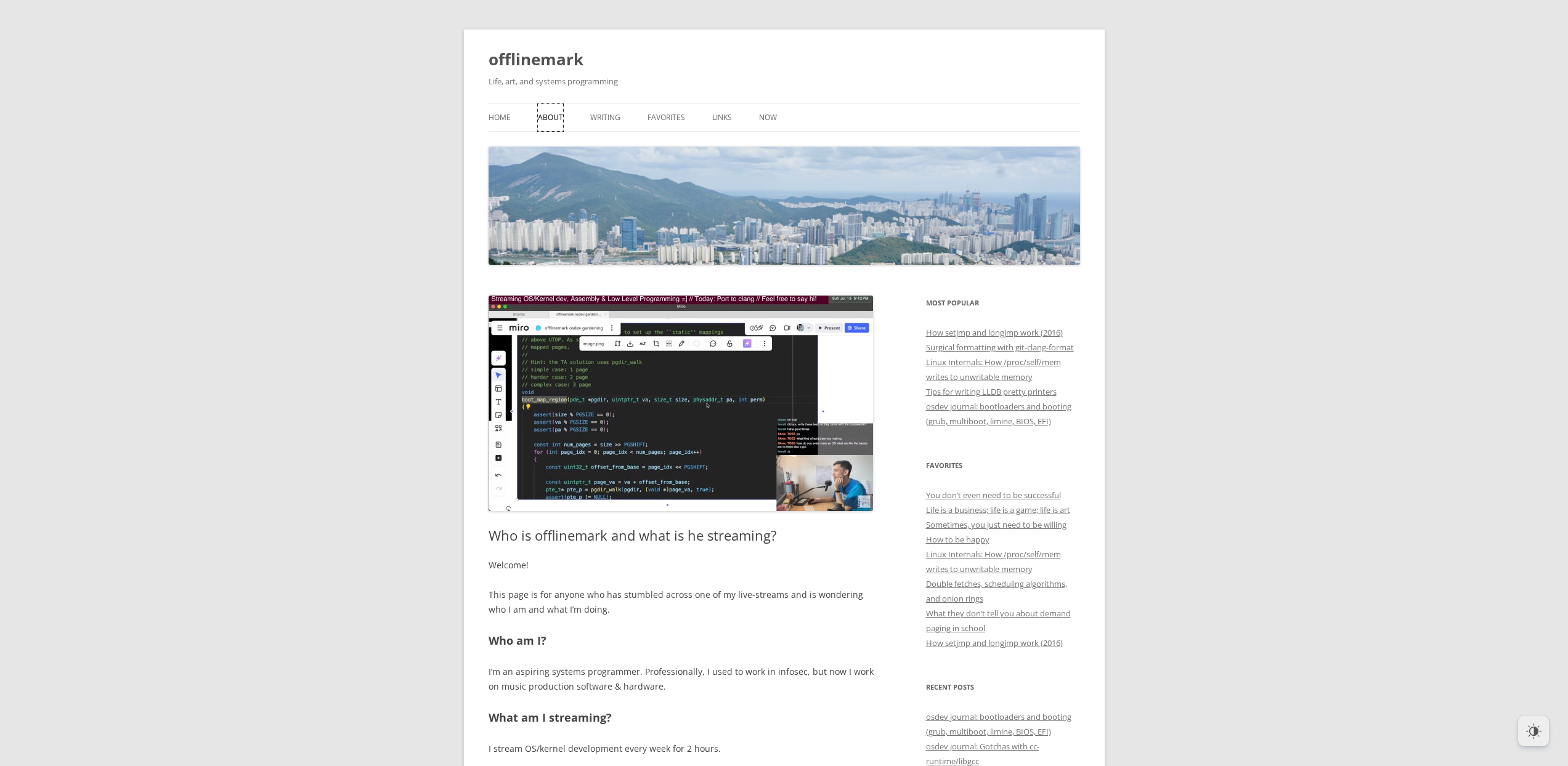
click at [546, 121] on link "About" at bounding box center [550, 118] width 25 height 27
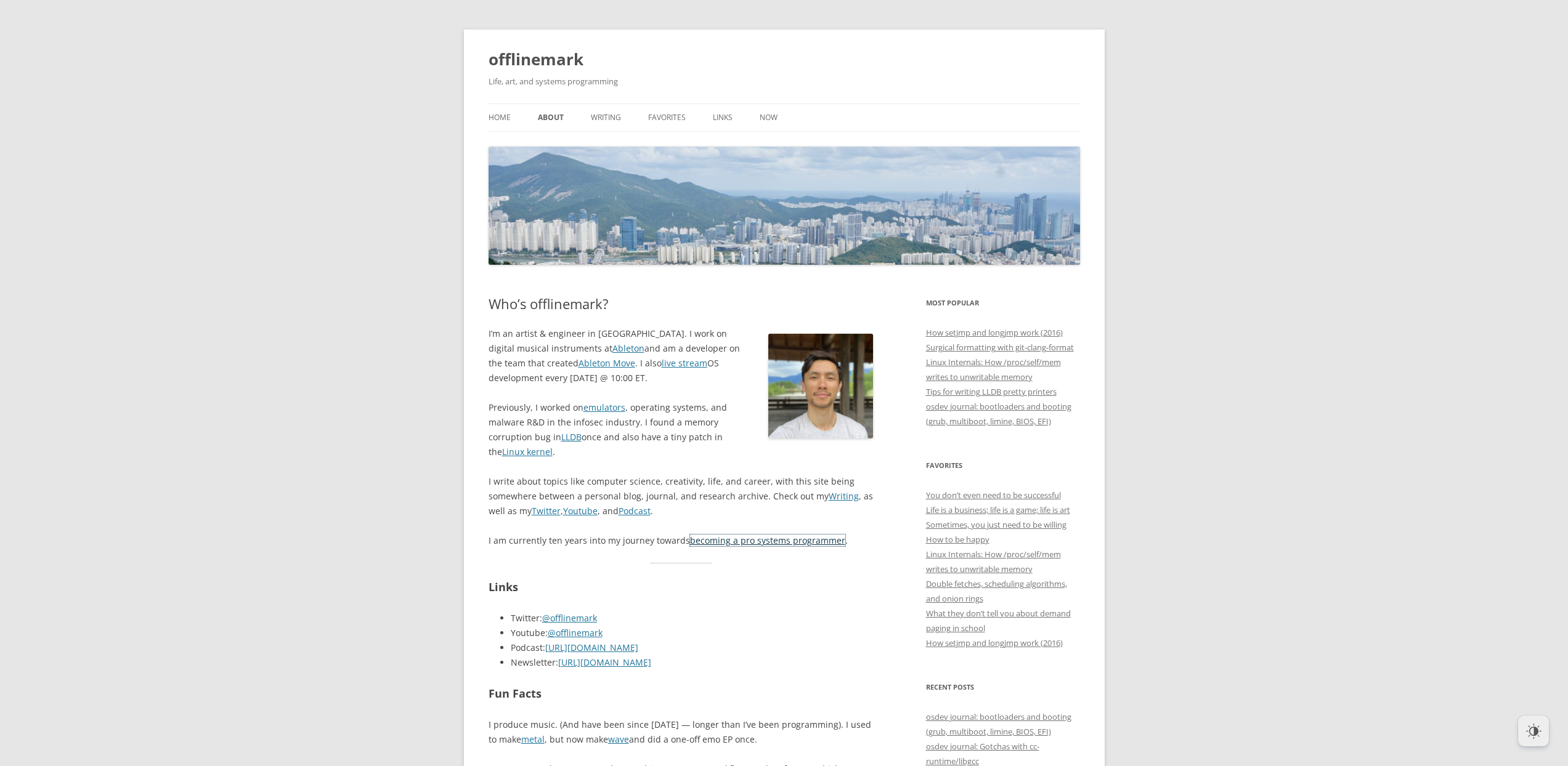
click at [762, 545] on link "becoming a pro systems programmer" at bounding box center [767, 540] width 155 height 11
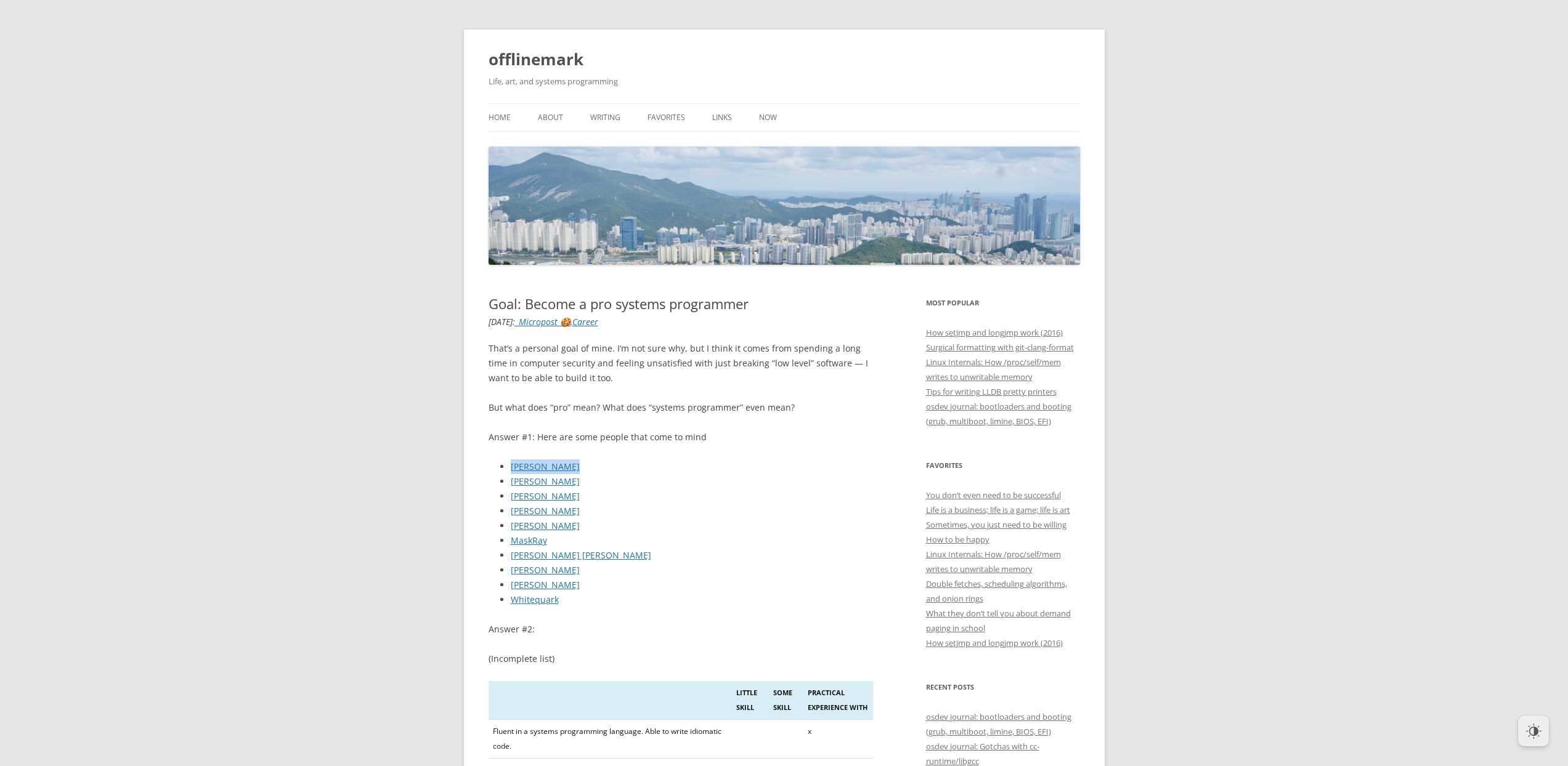
click at [864, 473] on li "[PERSON_NAME]" at bounding box center [692, 466] width 363 height 15
